Goal: Navigation & Orientation: Find specific page/section

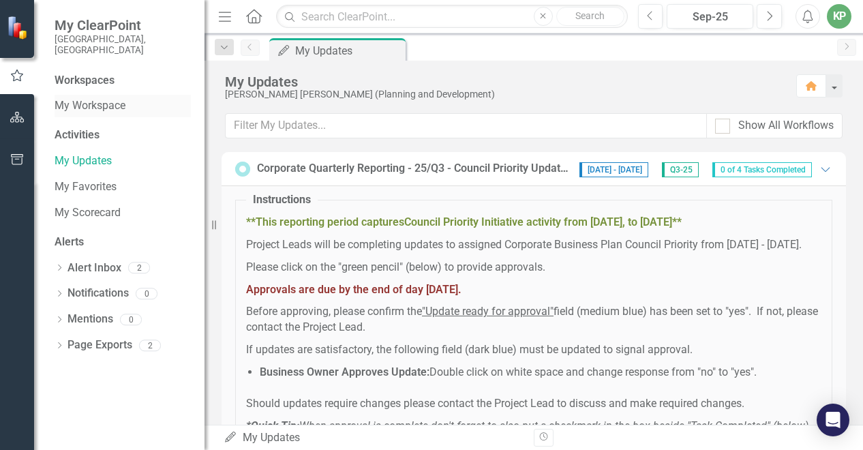
click at [94, 98] on link "My Workspace" at bounding box center [123, 106] width 136 height 16
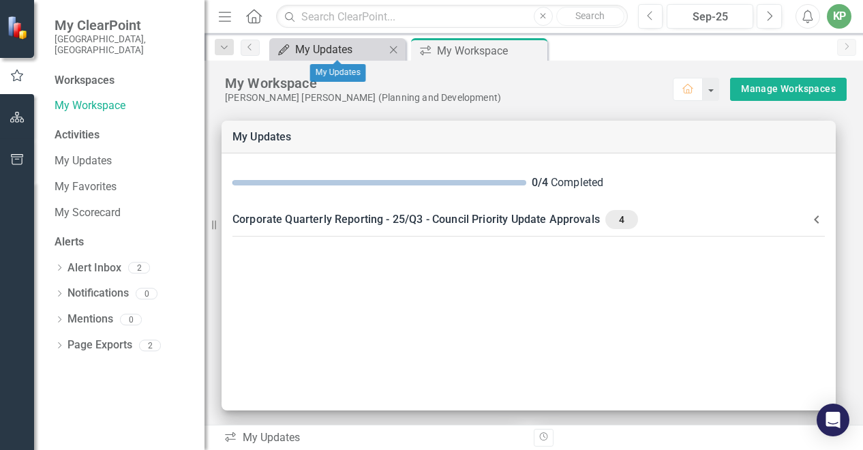
click at [370, 47] on div "My Updates" at bounding box center [340, 49] width 90 height 17
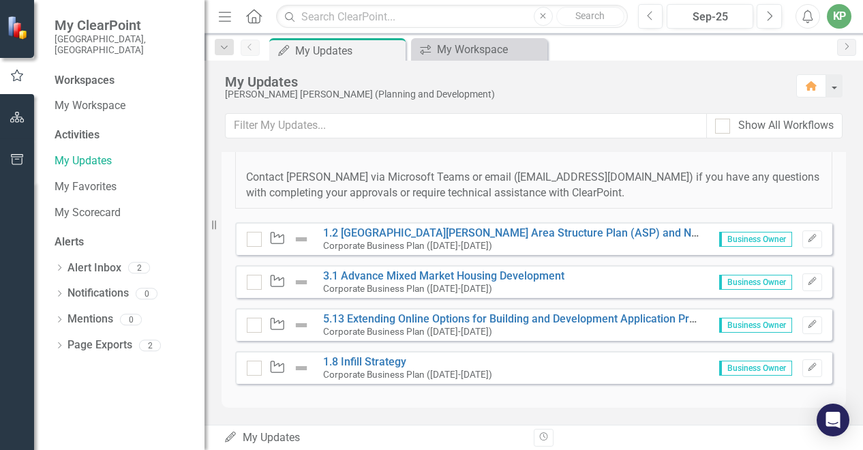
scroll to position [315, 0]
click at [100, 205] on link "My Scorecard" at bounding box center [123, 213] width 136 height 16
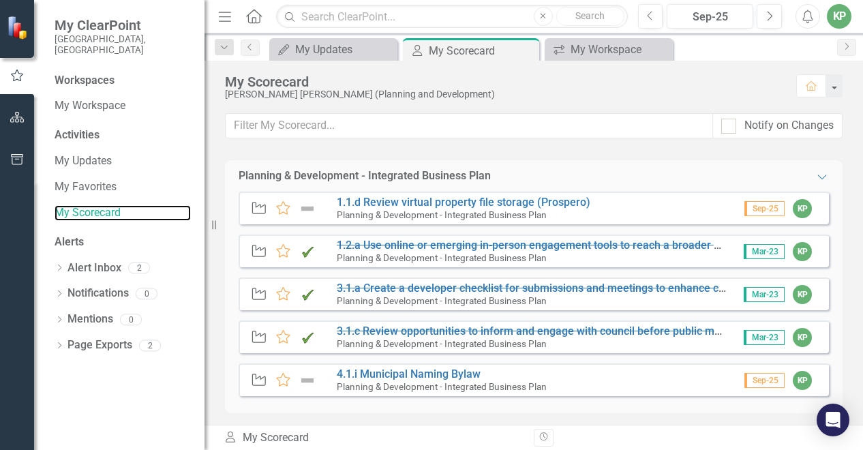
scroll to position [90, 0]
click at [448, 377] on link "4.1.i Municipal Naming Bylaw" at bounding box center [409, 374] width 144 height 13
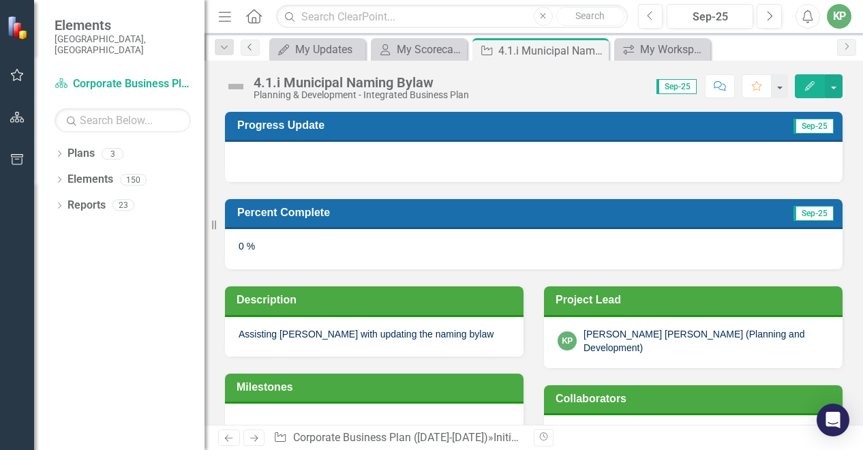
click at [254, 50] on icon "Previous" at bounding box center [250, 47] width 11 height 8
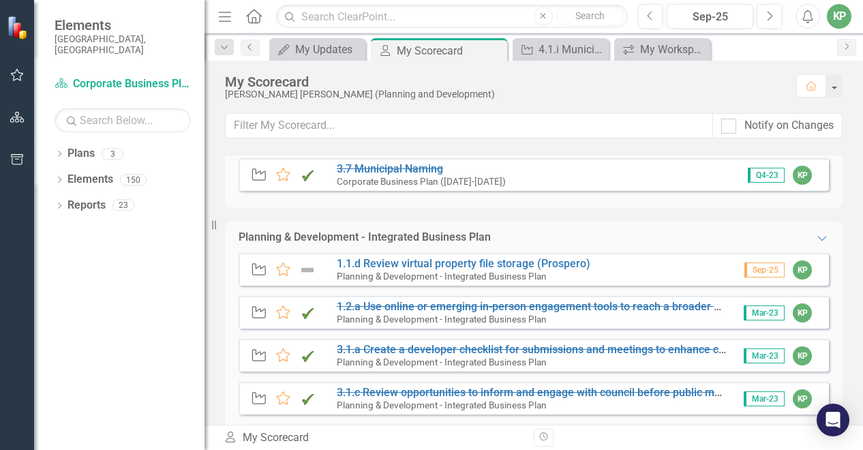
scroll to position [87, 0]
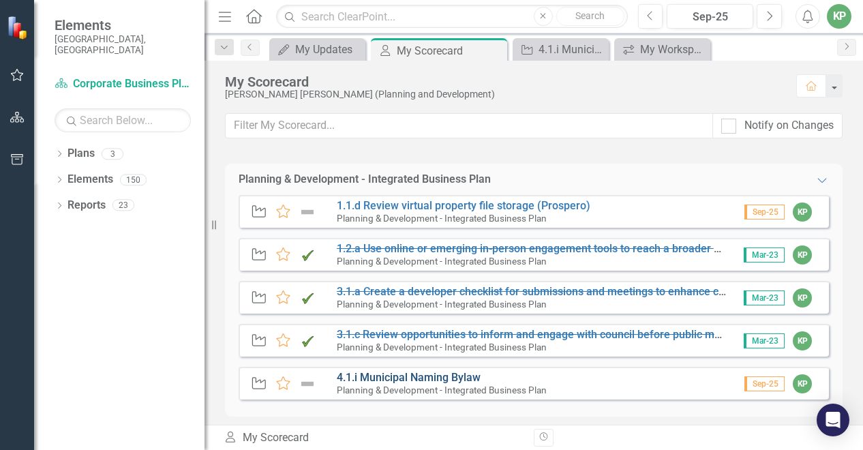
click at [415, 376] on link "4.1.i Municipal Naming Bylaw" at bounding box center [409, 377] width 144 height 13
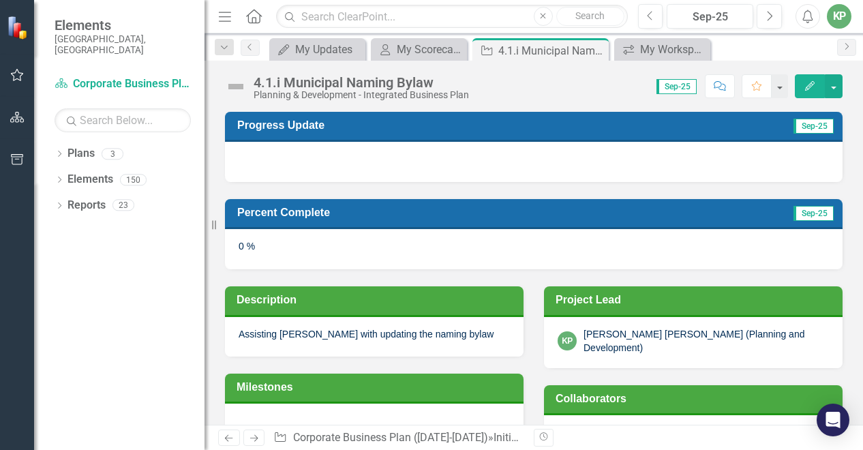
click at [261, 243] on div "0 %" at bounding box center [534, 249] width 618 height 40
click at [241, 242] on div "0 %" at bounding box center [534, 249] width 618 height 40
click at [816, 216] on span "Sep-25" at bounding box center [814, 213] width 40 height 15
click at [833, 84] on button "button" at bounding box center [834, 86] width 18 height 24
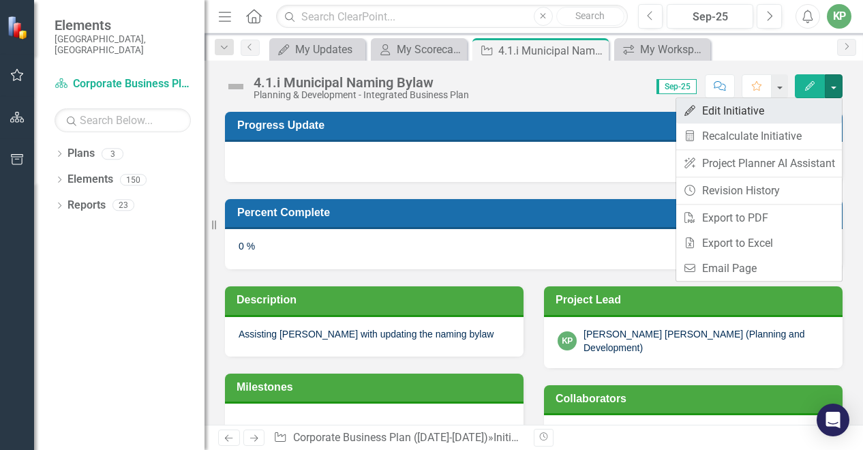
click at [785, 112] on link "Edit Edit Initiative" at bounding box center [759, 110] width 166 height 25
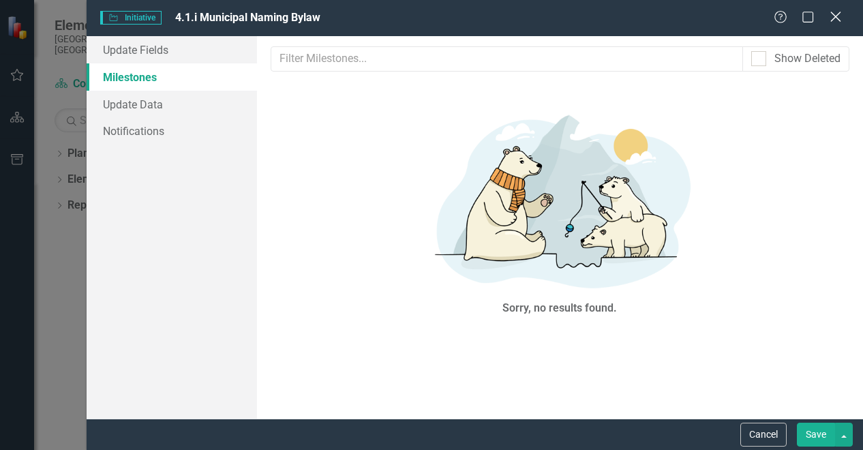
drag, startPoint x: 53, startPoint y: 1, endPoint x: 837, endPoint y: 12, distance: 784.3
click at [837, 12] on div "Close" at bounding box center [835, 18] width 17 height 18
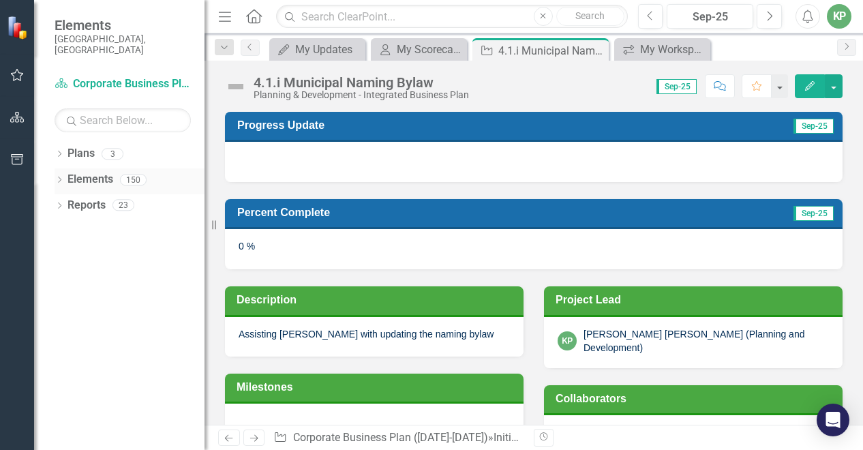
click at [87, 177] on div "Elements" at bounding box center [91, 179] width 46 height 23
click at [224, 16] on icon "Menu" at bounding box center [225, 16] width 18 height 14
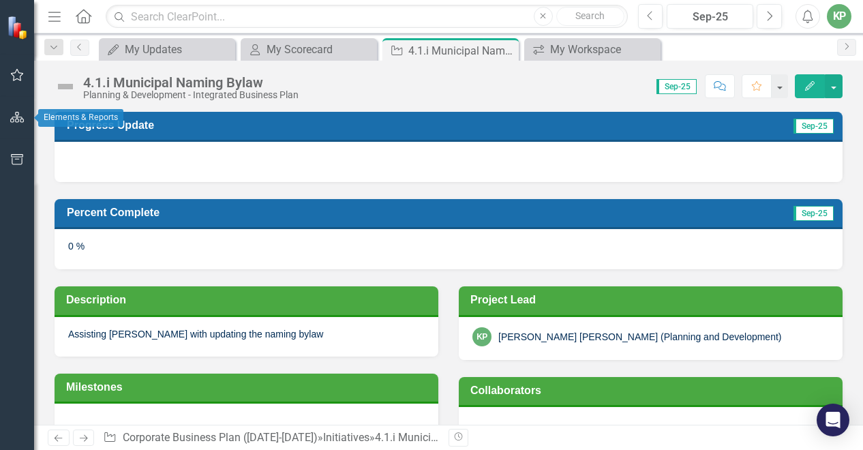
click at [18, 122] on icon "button" at bounding box center [17, 117] width 14 height 11
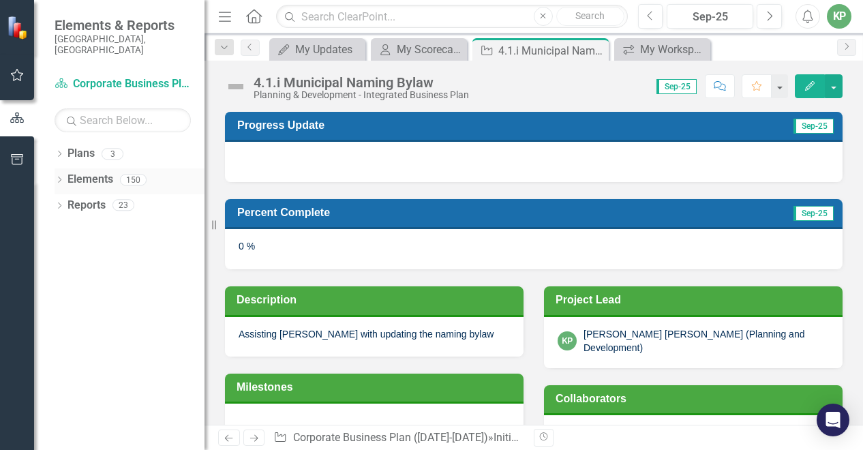
click at [85, 174] on link "Elements" at bounding box center [91, 180] width 46 height 16
click at [78, 172] on link "Elements" at bounding box center [91, 180] width 46 height 16
drag, startPoint x: 78, startPoint y: 168, endPoint x: 52, endPoint y: 167, distance: 26.6
click at [52, 167] on div "Dropdown Plans 3 Corporate Business Plan ([DATE]-[DATE]) [PERSON_NAME]- Mid Ran…" at bounding box center [119, 297] width 170 height 308
click at [112, 196] on div "Reports 23" at bounding box center [136, 207] width 137 height 26
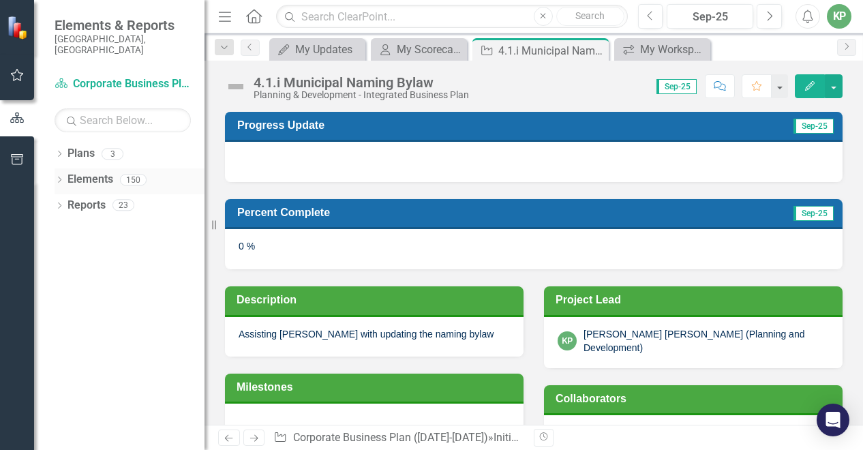
click at [133, 174] on div "150" at bounding box center [133, 180] width 27 height 12
click at [248, 47] on icon at bounding box center [249, 47] width 3 height 7
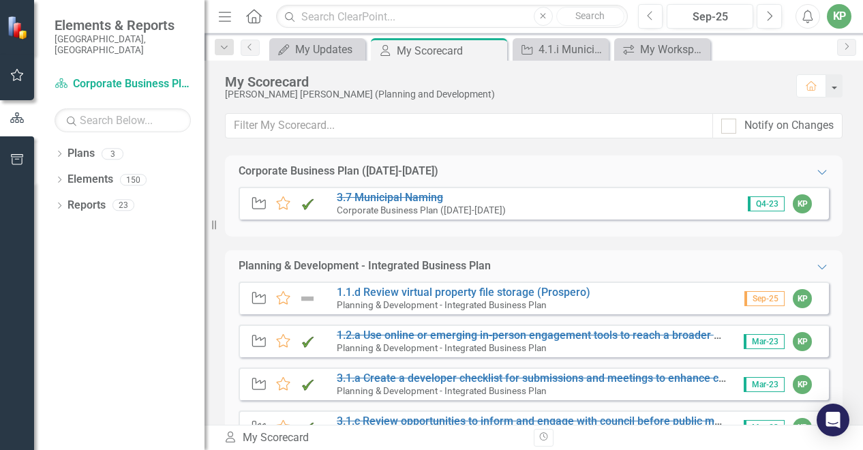
drag, startPoint x: 228, startPoint y: 14, endPoint x: 258, endPoint y: 13, distance: 30.7
click at [258, 13] on icon "Home" at bounding box center [254, 16] width 18 height 14
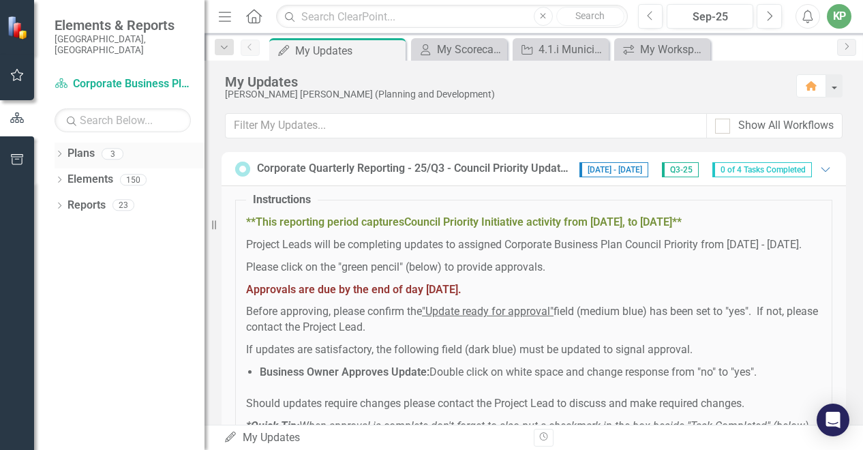
click at [72, 146] on link "Plans" at bounding box center [81, 154] width 27 height 16
click at [16, 161] on icon "button" at bounding box center [17, 159] width 14 height 11
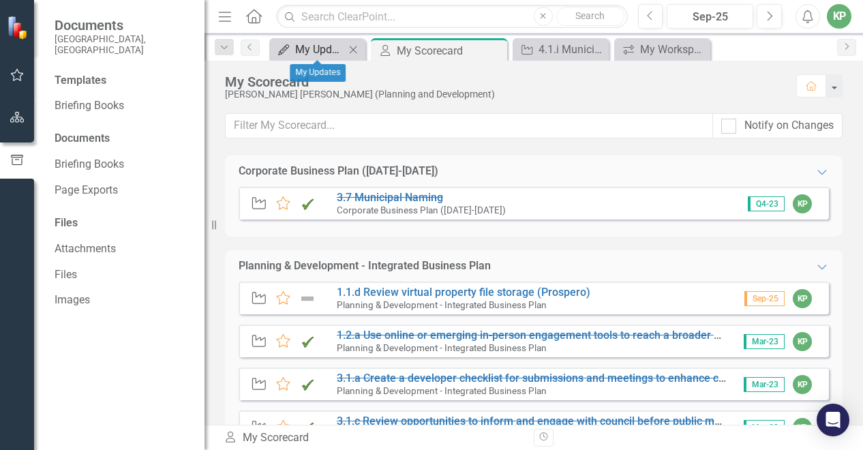
click at [315, 52] on div "My Updates" at bounding box center [320, 49] width 50 height 17
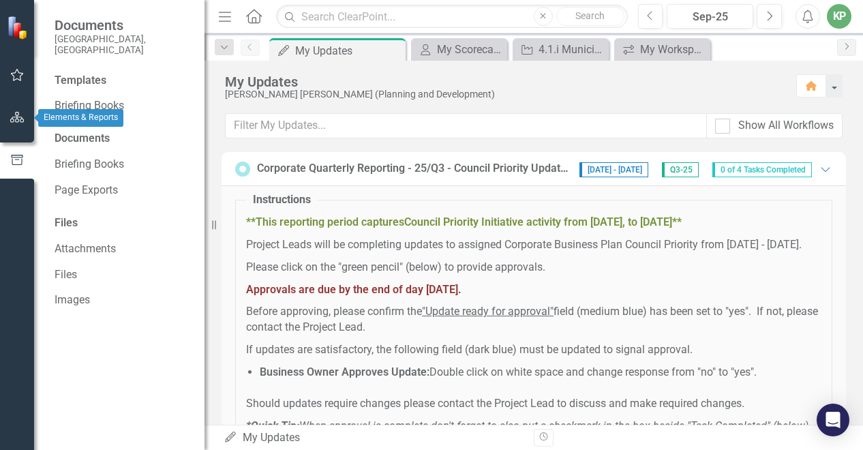
click at [12, 115] on icon "button" at bounding box center [17, 117] width 14 height 11
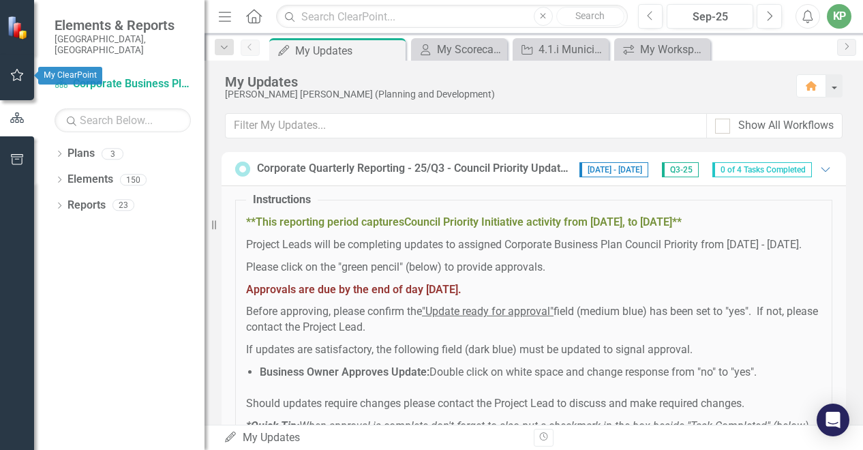
click at [18, 81] on button "button" at bounding box center [17, 75] width 31 height 29
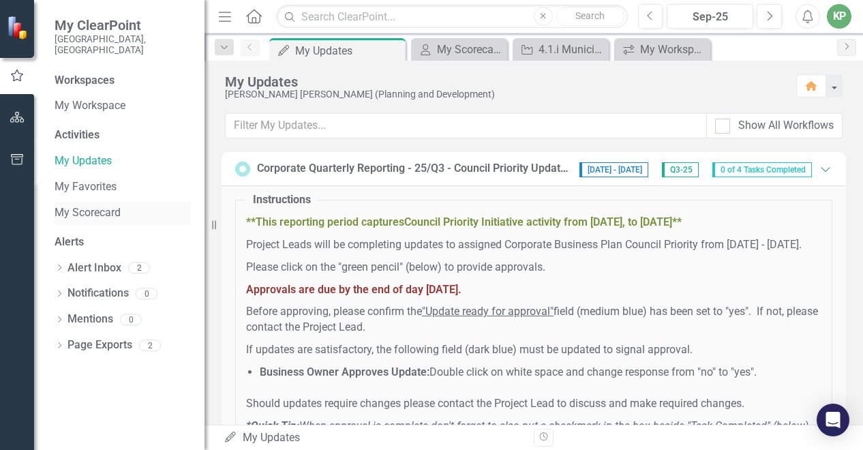
click at [95, 205] on link "My Scorecard" at bounding box center [123, 213] width 136 height 16
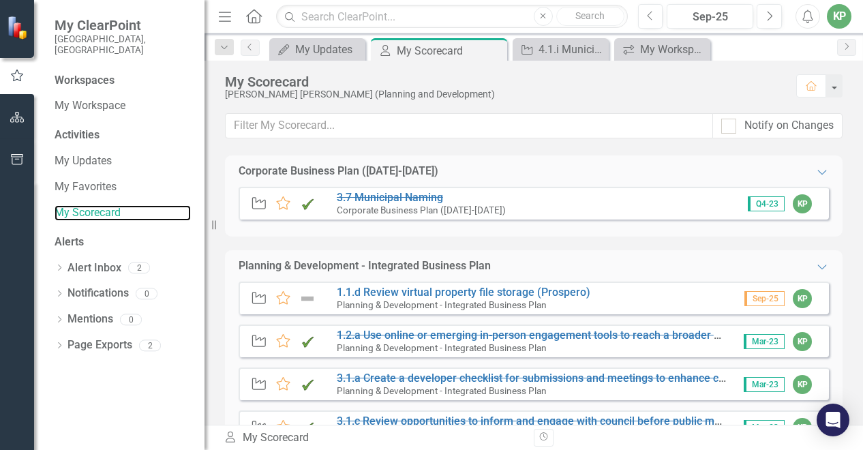
scroll to position [90, 0]
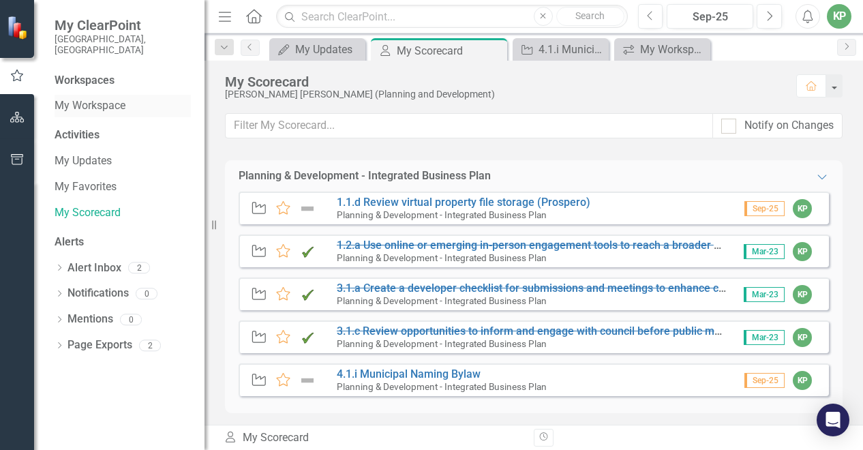
click at [94, 100] on link "My Workspace" at bounding box center [123, 106] width 136 height 16
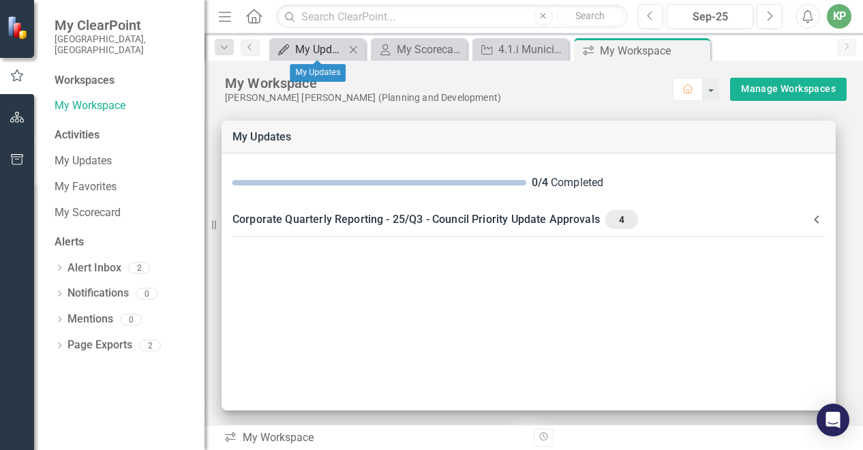
click at [326, 47] on div "My Updates" at bounding box center [320, 49] width 50 height 17
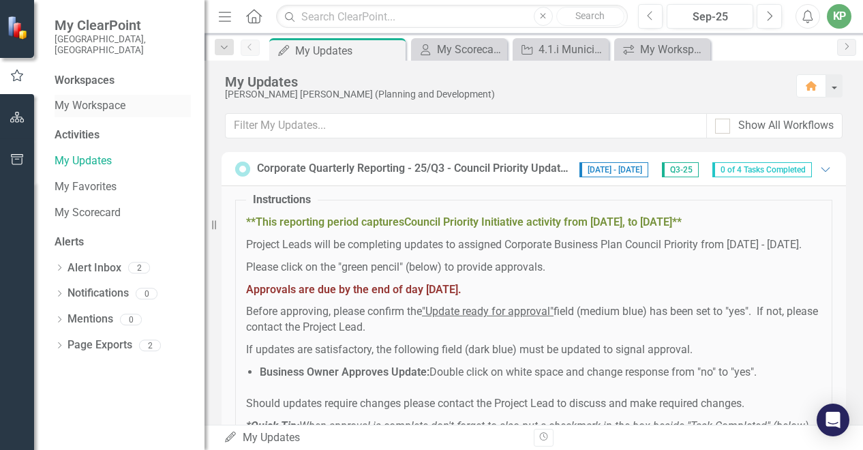
click at [110, 98] on link "My Workspace" at bounding box center [123, 106] width 136 height 16
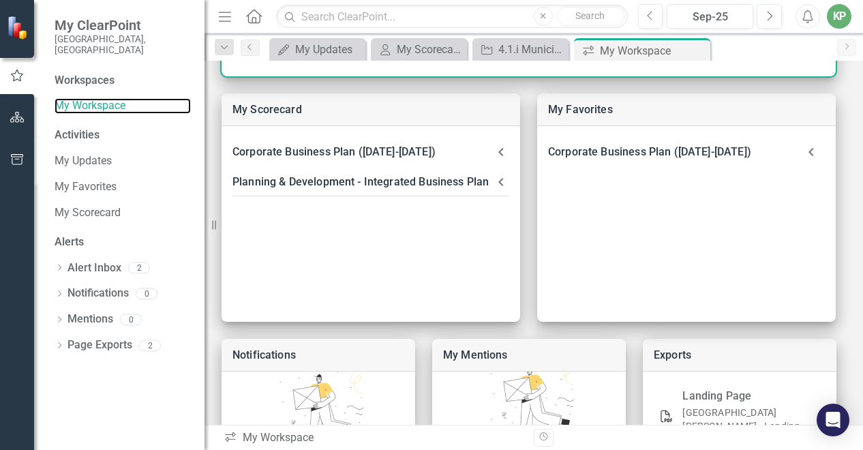
scroll to position [335, 0]
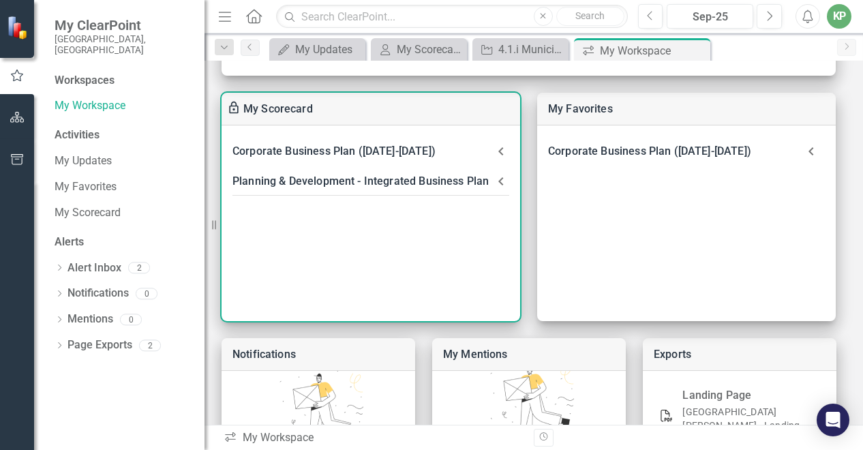
click at [313, 183] on div "Planning & Development - Integrated Business Plan" at bounding box center [363, 181] width 260 height 19
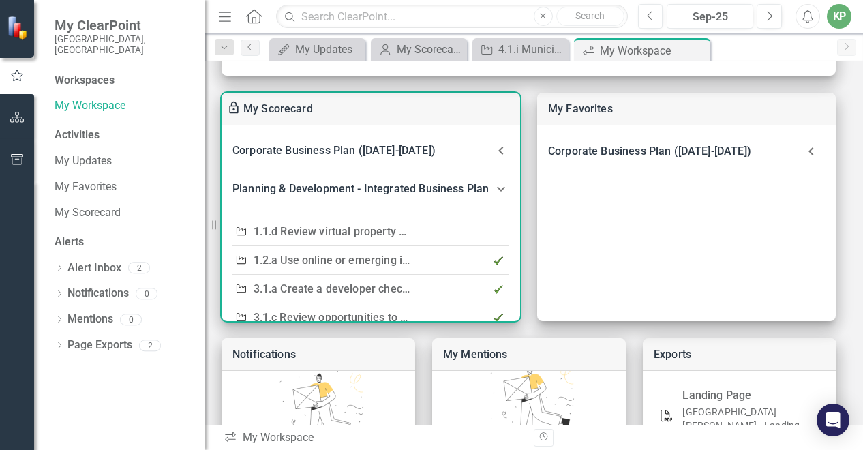
scroll to position [0, 0]
click at [400, 228] on link "1.1.d Review virtual property file storage (Prospero)" at bounding box center [384, 232] width 260 height 13
